Goal: Transaction & Acquisition: Register for event/course

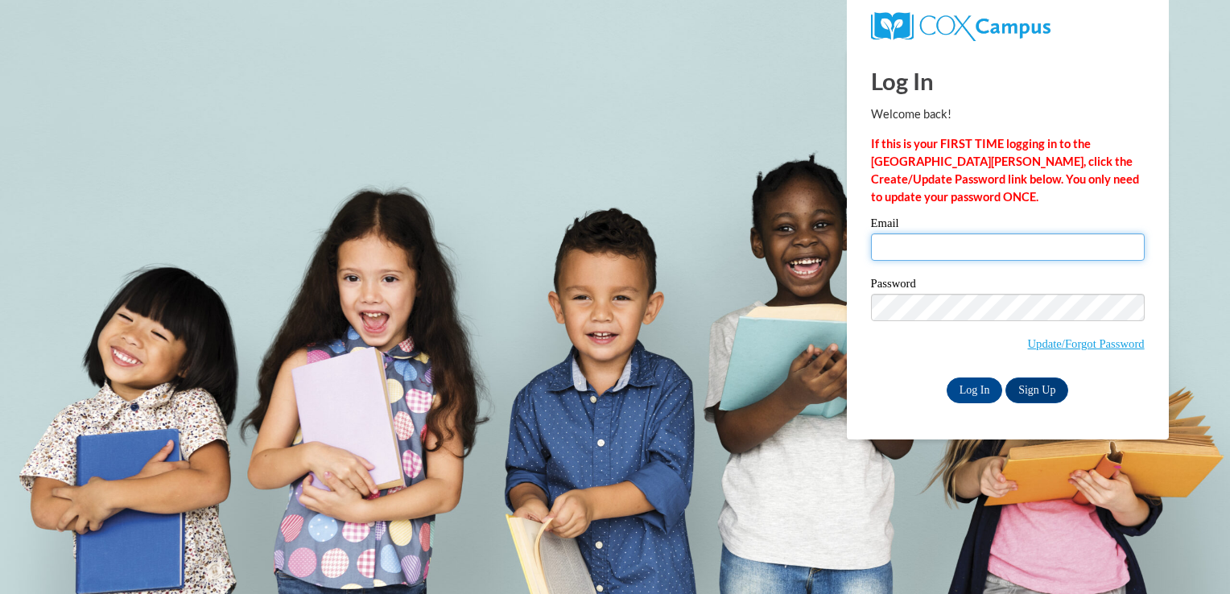
click at [921, 258] on input "Email" at bounding box center [1008, 246] width 274 height 27
type input "Jacedanovsky@gmail.com"
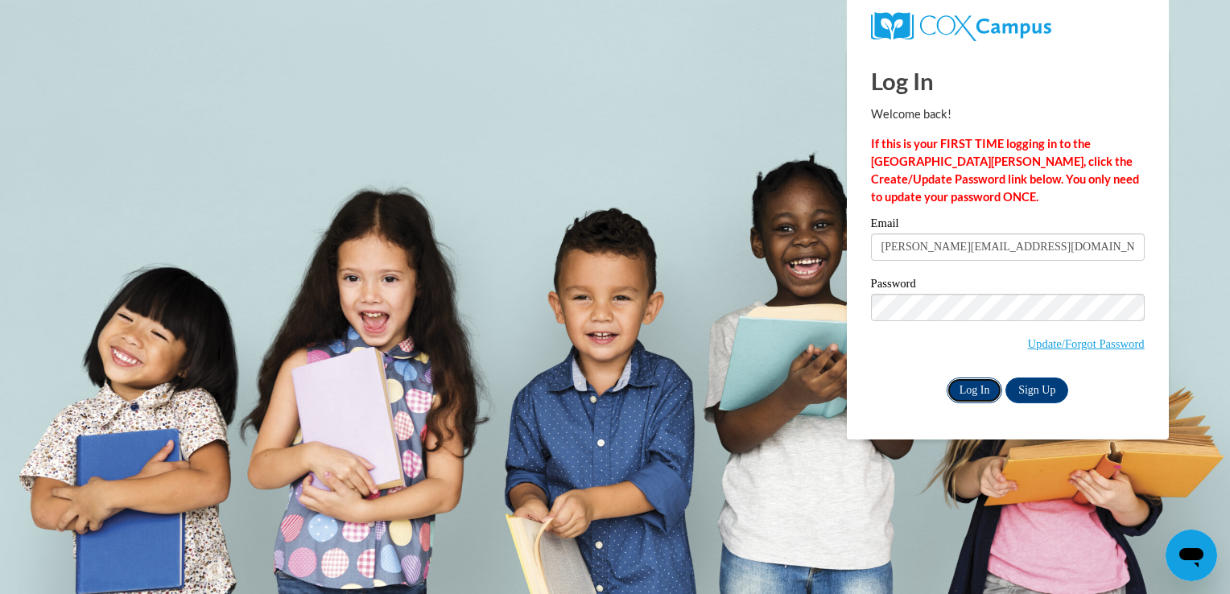
click at [988, 399] on input "Log In" at bounding box center [974, 390] width 56 height 26
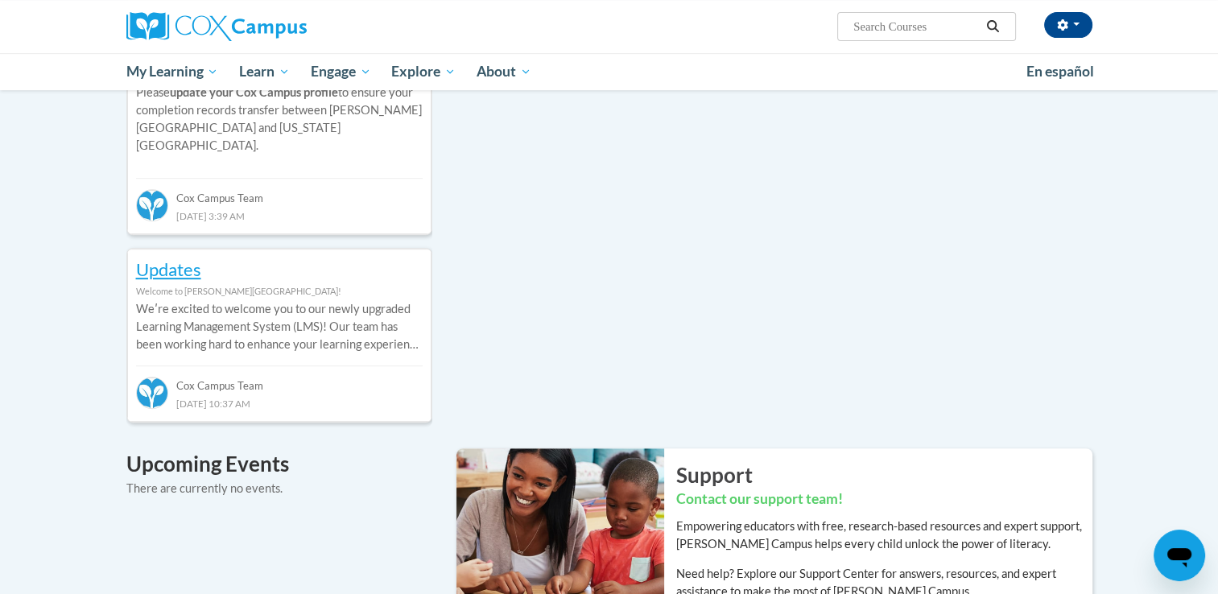
scroll to position [687, 0]
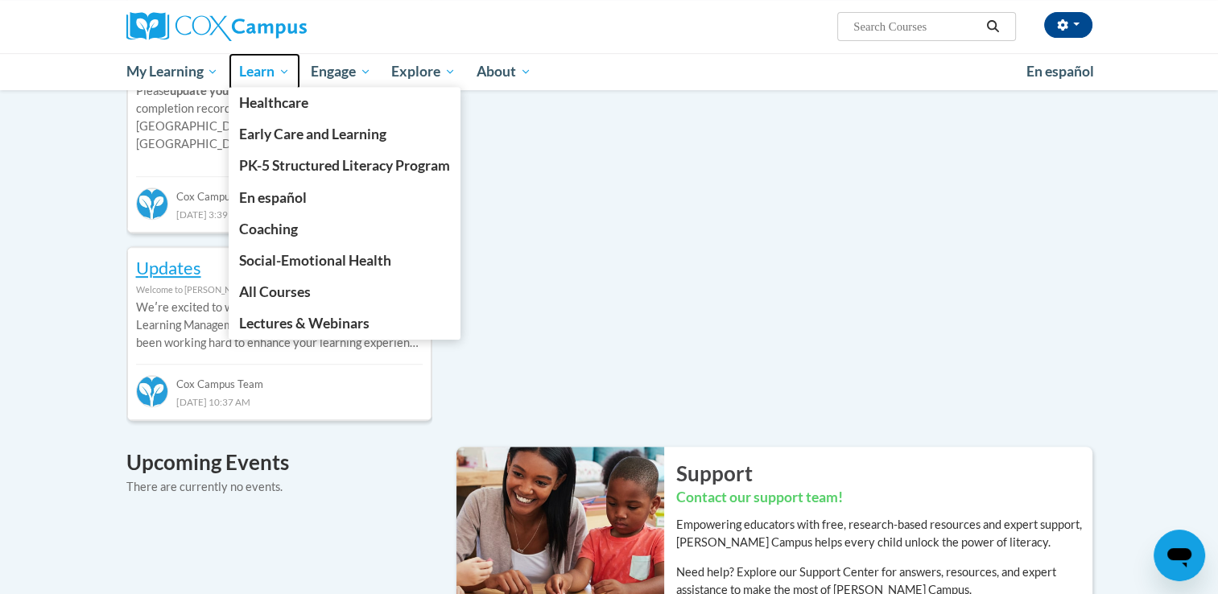
click at [274, 72] on span "Learn" at bounding box center [264, 71] width 51 height 19
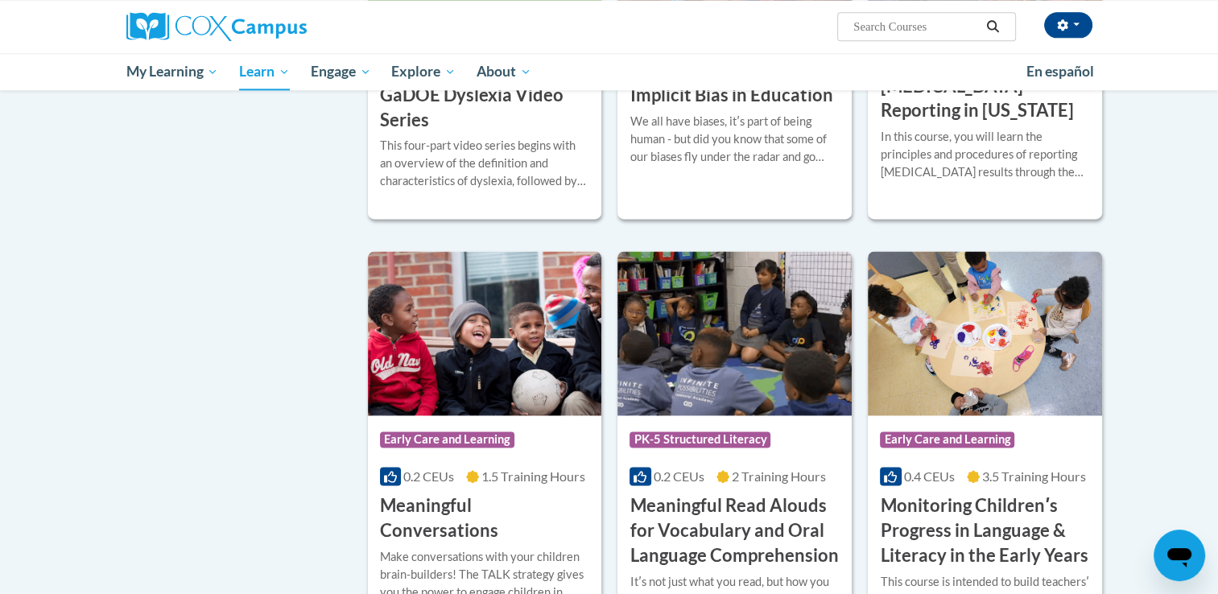
scroll to position [2182, 0]
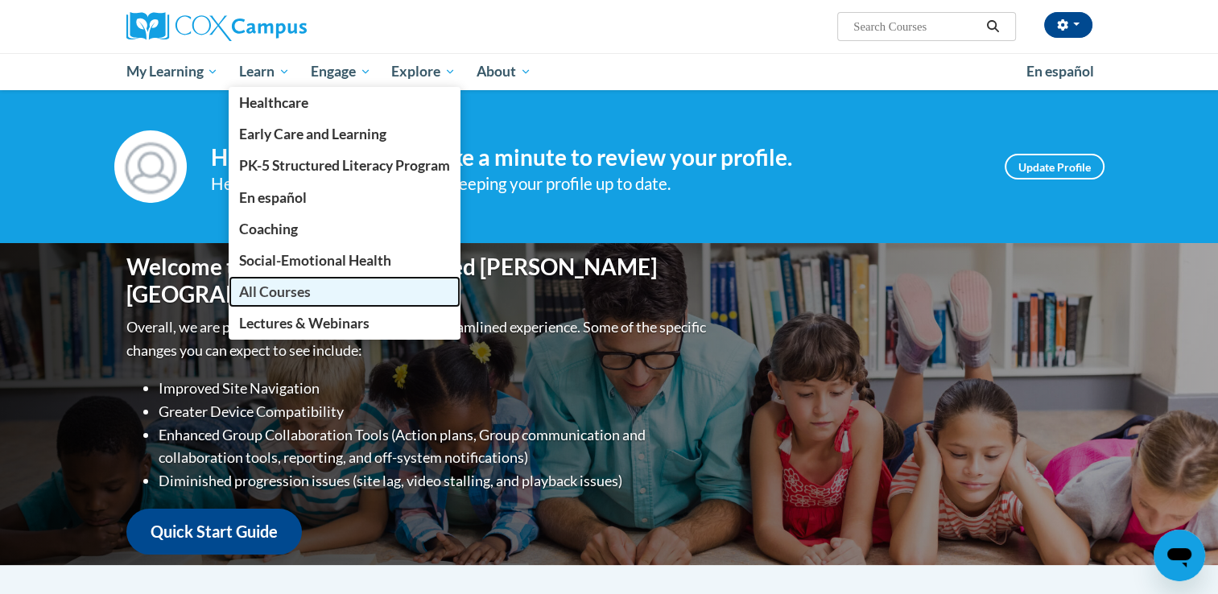
click at [287, 299] on span "All Courses" at bounding box center [275, 291] width 72 height 17
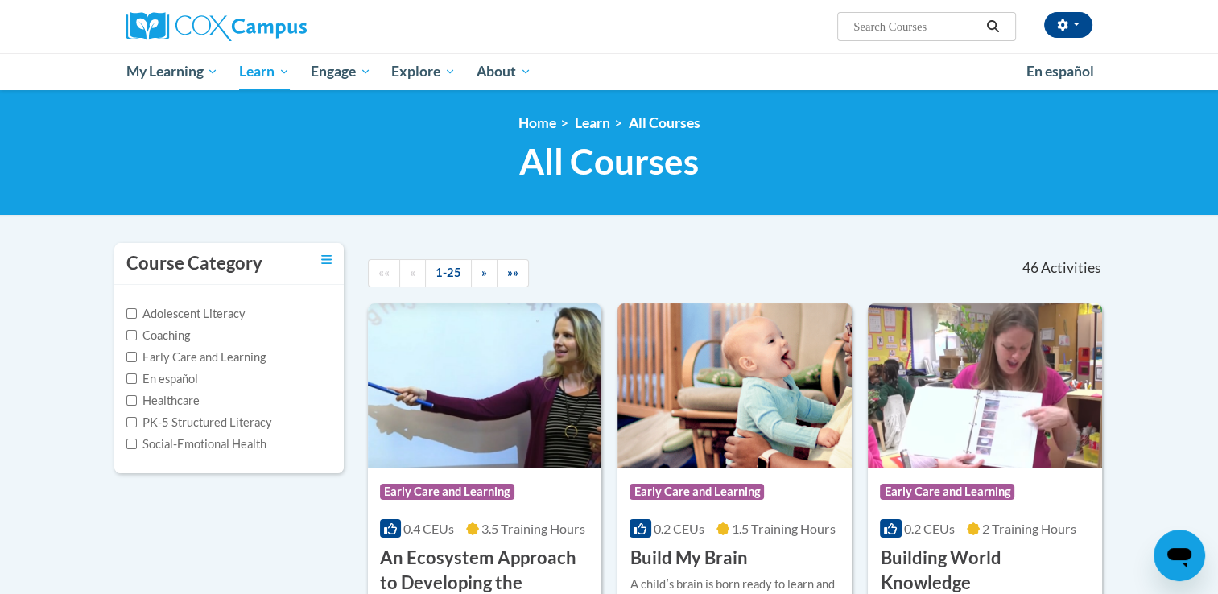
click at [146, 422] on label "PK-5 Structured Literacy" at bounding box center [199, 423] width 146 height 18
click at [137, 422] on input "PK-5 Structured Literacy" at bounding box center [131, 422] width 10 height 10
checkbox input "true"
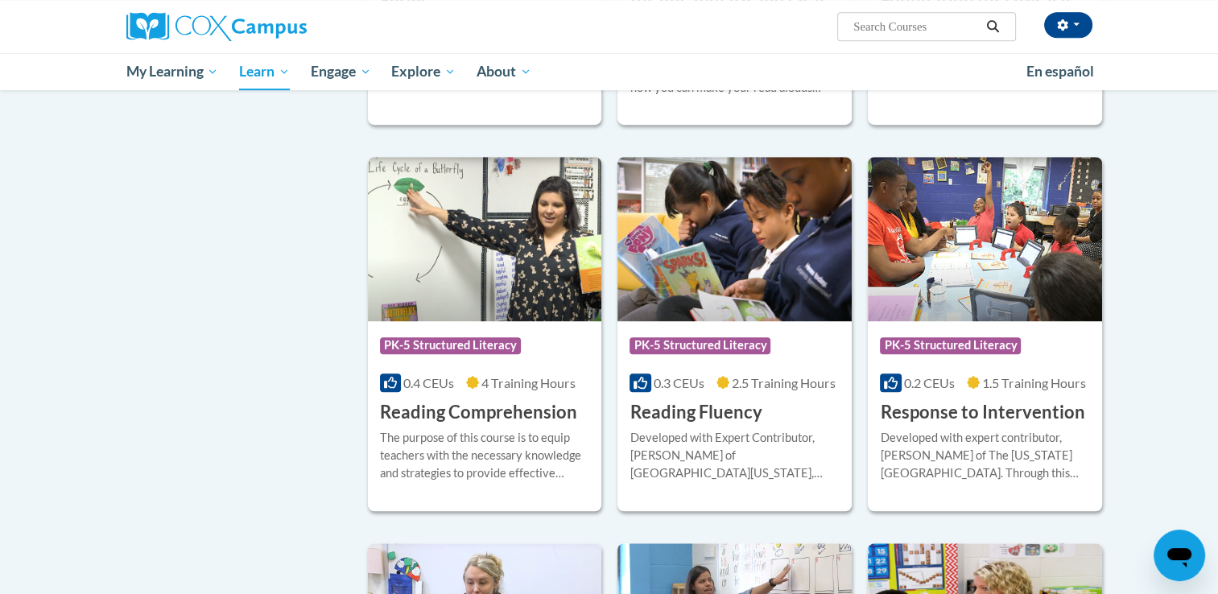
scroll to position [988, 0]
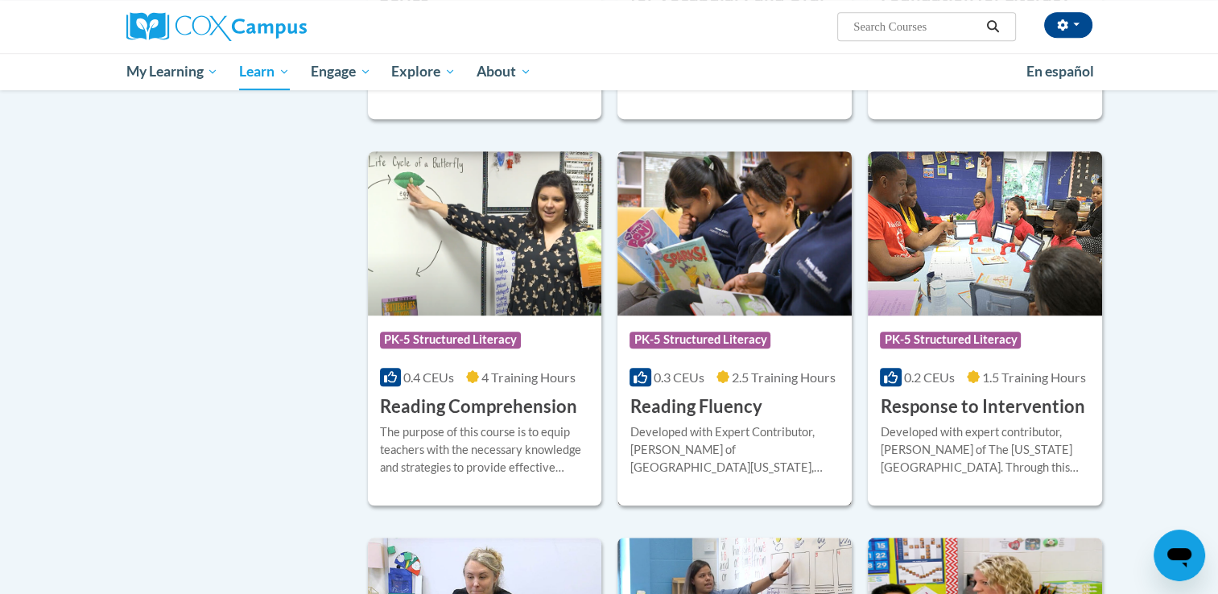
click at [777, 346] on div "Course Category: PK-5 Structured Literacy" at bounding box center [734, 342] width 210 height 36
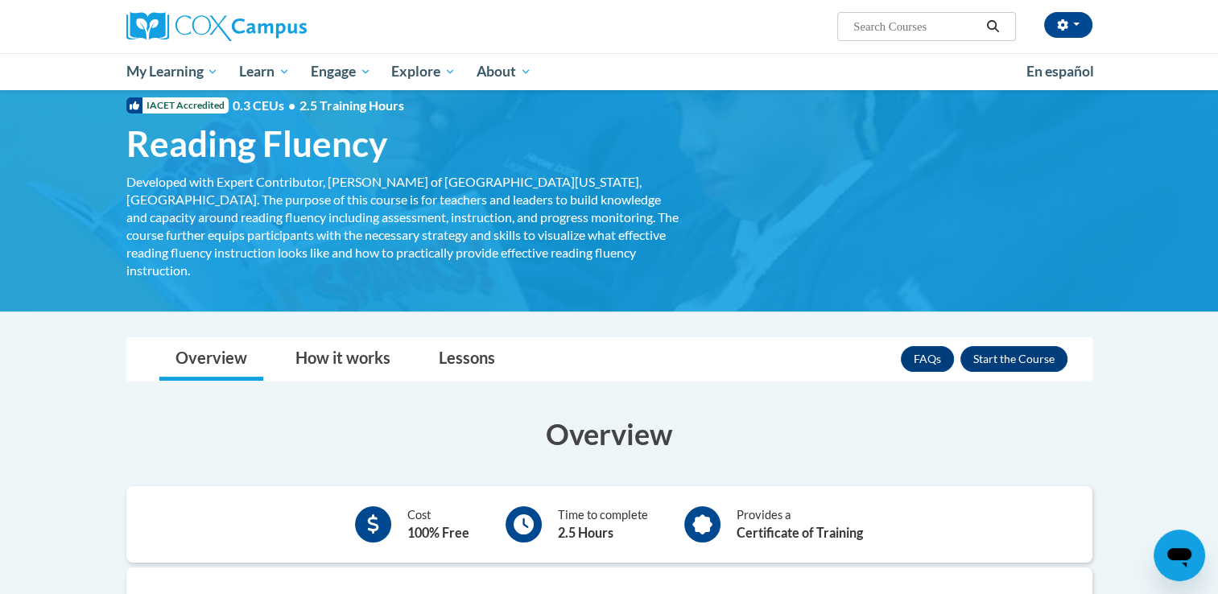
scroll to position [42, 0]
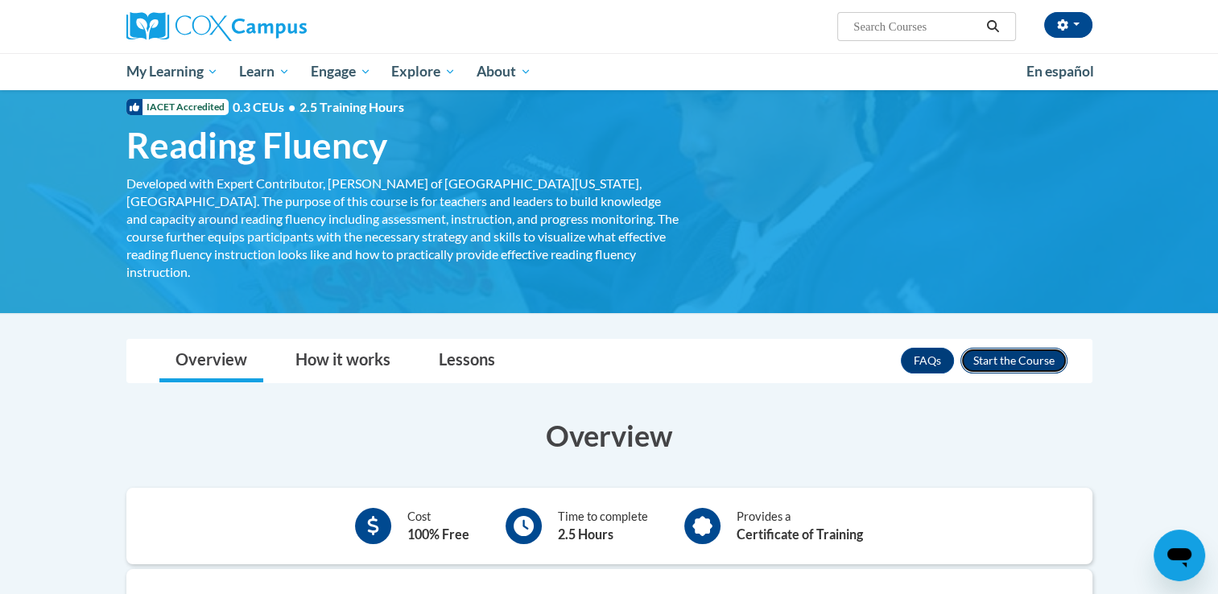
click at [1031, 348] on button "Enroll" at bounding box center [1013, 361] width 107 height 26
